Goal: Complete application form

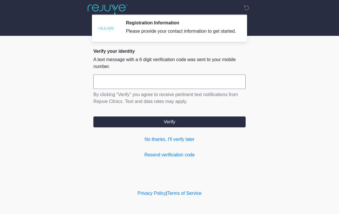
click at [156, 89] on input "text" at bounding box center [169, 82] width 152 height 14
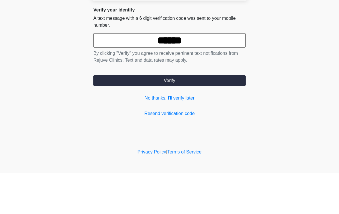
type input "******"
click at [176, 117] on button "Verify" at bounding box center [169, 122] width 152 height 11
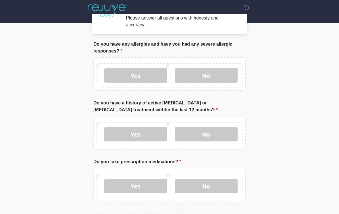
scroll to position [14, 0]
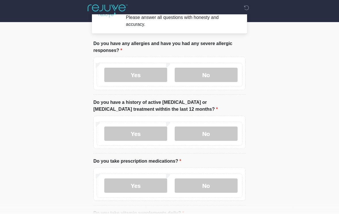
click at [149, 78] on label "Yes" at bounding box center [135, 75] width 63 height 14
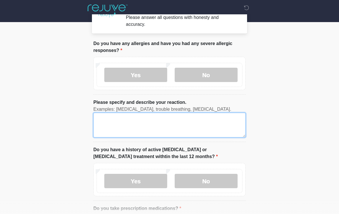
click at [123, 125] on textarea "Please specify and describe your reaction." at bounding box center [169, 125] width 152 height 25
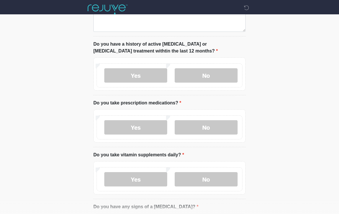
scroll to position [119, 0]
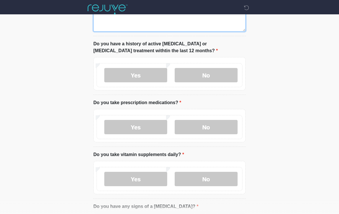
type textarea "*****"
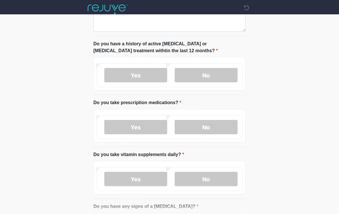
click at [215, 80] on label "No" at bounding box center [206, 75] width 63 height 14
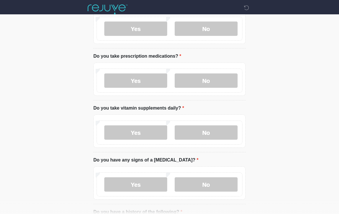
scroll to position [166, 0]
click at [208, 81] on label "No" at bounding box center [206, 81] width 63 height 14
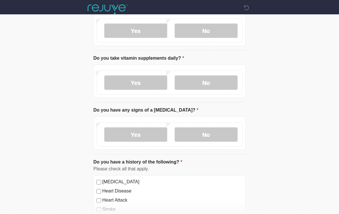
scroll to position [217, 0]
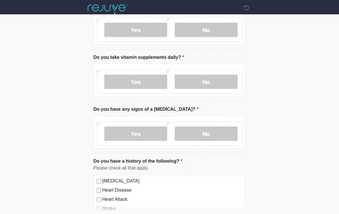
click at [145, 85] on label "Yes" at bounding box center [135, 82] width 63 height 14
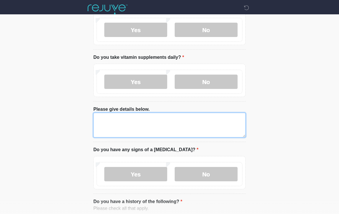
click at [132, 130] on textarea "Please give details below." at bounding box center [169, 125] width 152 height 25
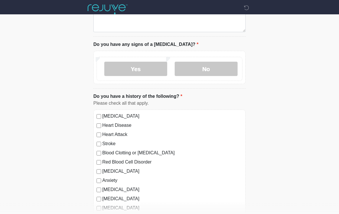
scroll to position [323, 0]
type textarea "*****"
click at [211, 68] on label "No" at bounding box center [206, 69] width 63 height 14
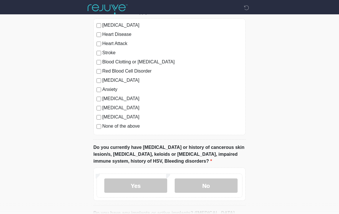
scroll to position [414, 0]
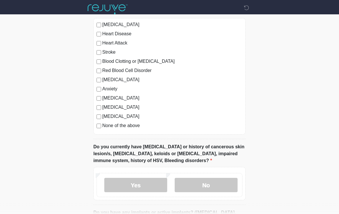
click at [122, 128] on label "None of the above" at bounding box center [172, 126] width 140 height 7
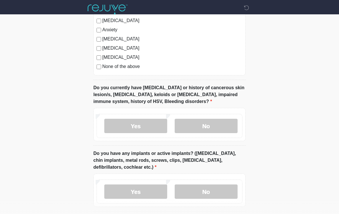
scroll to position [477, 0]
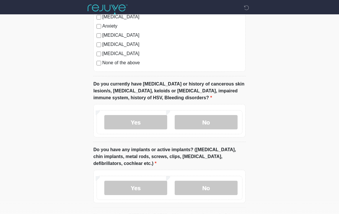
click at [226, 120] on label "No" at bounding box center [206, 122] width 63 height 14
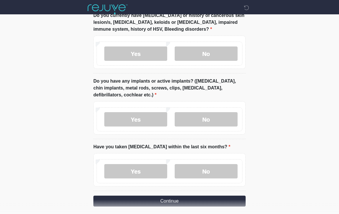
scroll to position [546, 0]
click at [217, 117] on label "No" at bounding box center [206, 119] width 63 height 14
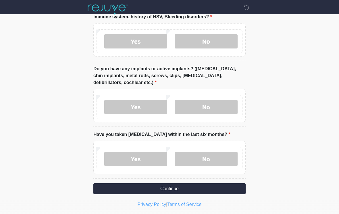
scroll to position [559, 0]
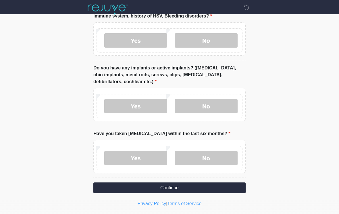
click at [212, 156] on label "No" at bounding box center [206, 158] width 63 height 14
click at [177, 186] on button "Continue" at bounding box center [169, 188] width 152 height 11
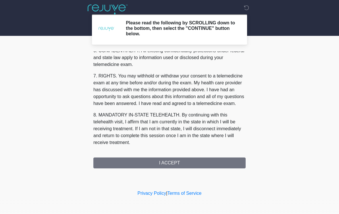
scroll to position [234, 0]
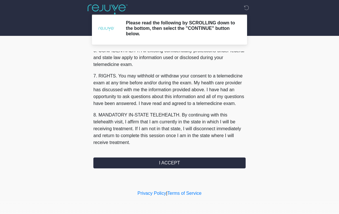
click at [178, 167] on button "I ACCEPT" at bounding box center [169, 163] width 152 height 11
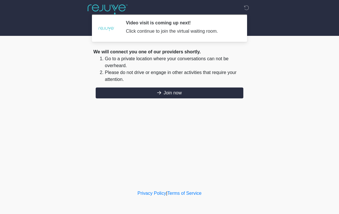
click at [210, 93] on button "Join now" at bounding box center [170, 93] width 148 height 11
